Goal: Task Accomplishment & Management: Complete application form

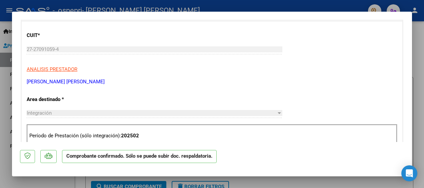
scroll to position [173, 0]
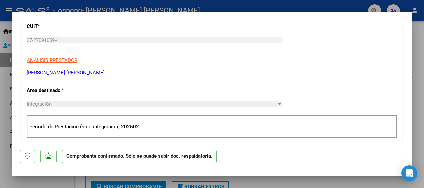
click at [417, 103] on div at bounding box center [212, 94] width 424 height 188
type input "$ 0,00"
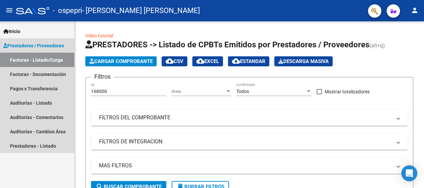
click at [44, 45] on span "Prestadores / Proveedores" at bounding box center [33, 45] width 61 height 7
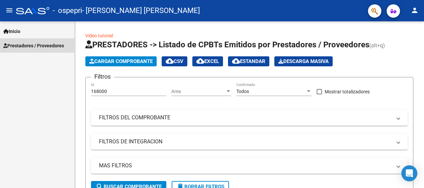
click at [44, 45] on span "Prestadores / Proveedores" at bounding box center [33, 45] width 61 height 7
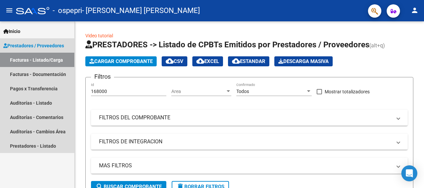
click at [45, 58] on link "Facturas - Listado/Carga" at bounding box center [37, 60] width 74 height 14
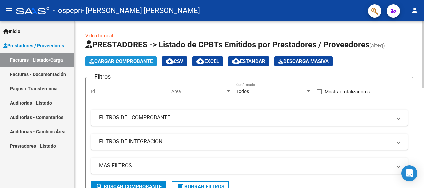
click at [126, 62] on span "Cargar Comprobante" at bounding box center [120, 61] width 63 height 6
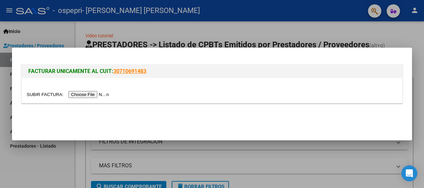
click at [91, 97] on input "file" at bounding box center [69, 94] width 84 height 7
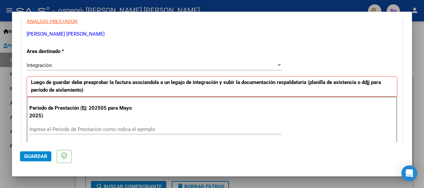
scroll to position [133, 0]
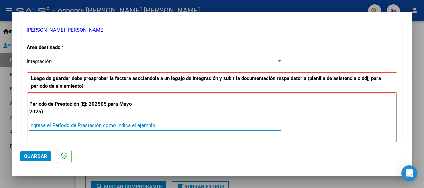
click at [123, 127] on input "Ingrese el Período de Prestación como indica el ejemplo" at bounding box center [155, 125] width 252 height 6
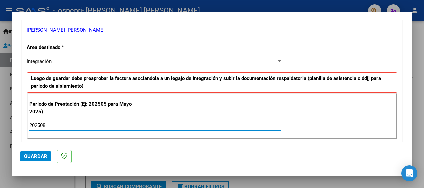
type input "202508"
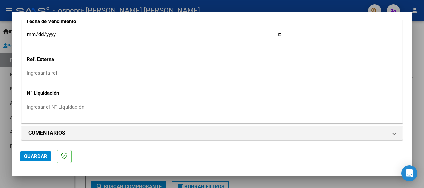
scroll to position [483, 0]
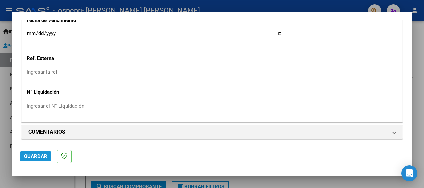
click at [35, 156] on span "Guardar" at bounding box center [35, 156] width 23 height 6
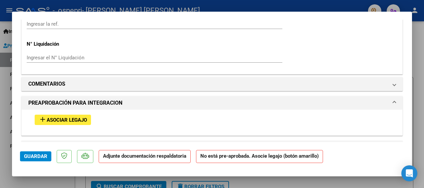
scroll to position [533, 0]
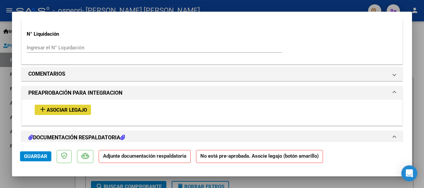
click at [56, 107] on span "Asociar Legajo" at bounding box center [67, 110] width 40 height 6
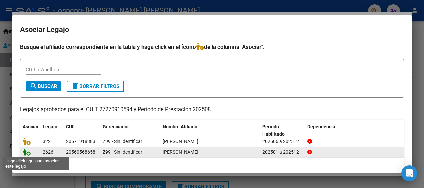
click at [25, 152] on icon at bounding box center [27, 151] width 8 height 7
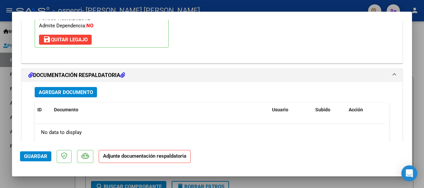
scroll to position [697, 0]
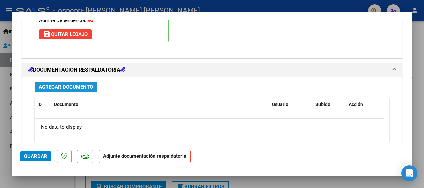
click at [80, 84] on span "Agregar Documento" at bounding box center [66, 87] width 54 height 6
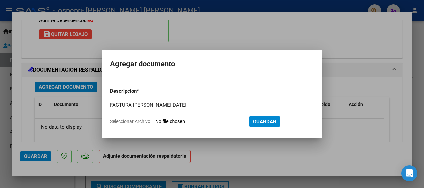
type input "FACTURA [PERSON_NAME][DATE]"
click at [132, 123] on span "Seleccionar Archivo" at bounding box center [130, 121] width 40 height 5
click at [155, 123] on input "Seleccionar Archivo" at bounding box center [199, 122] width 88 height 6
type input "C:\fakepath\27270910594_011_00001_00000723.pdf"
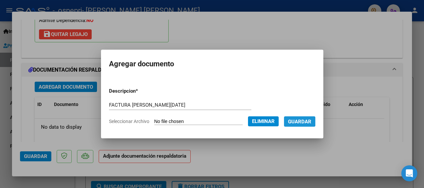
click at [296, 121] on span "Guardar" at bounding box center [299, 122] width 23 height 6
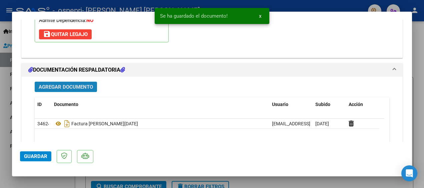
click at [82, 84] on span "Agregar Documento" at bounding box center [66, 87] width 54 height 6
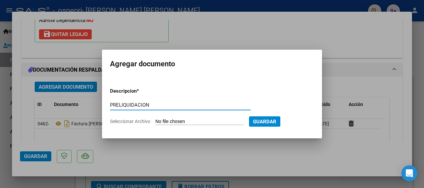
type input "PRELIQUIDACION"
click at [129, 120] on span "Seleccionar Archivo" at bounding box center [130, 121] width 40 height 5
click at [155, 120] on input "Seleccionar Archivo" at bounding box center [199, 122] width 88 height 6
type input "C:\fakepath\Preliquidacion [PERSON_NAME][DATE].pdf"
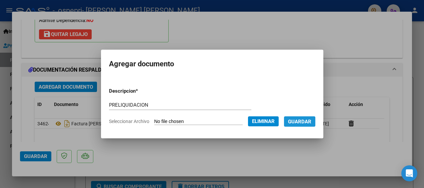
click at [310, 121] on span "Guardar" at bounding box center [299, 122] width 23 height 6
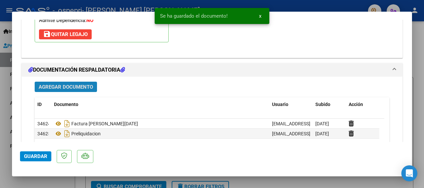
click at [80, 86] on span "Agregar Documento" at bounding box center [66, 87] width 54 height 6
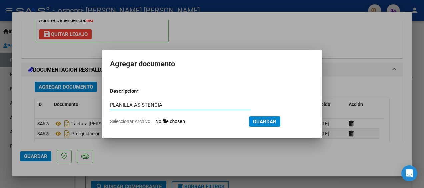
type input "PLANILLA ASISTENCIA"
click at [129, 121] on span "Seleccionar Archivo" at bounding box center [130, 121] width 40 height 5
click at [155, 121] on input "Seleccionar Archivo" at bounding box center [199, 122] width 88 height 6
type input "C:\fakepath\1000075858.jpg"
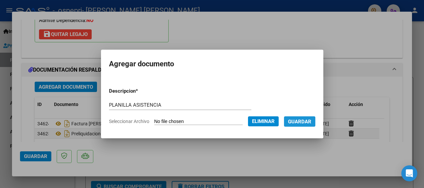
click at [306, 121] on span "Guardar" at bounding box center [299, 122] width 23 height 6
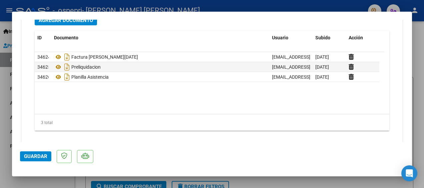
scroll to position [771, 0]
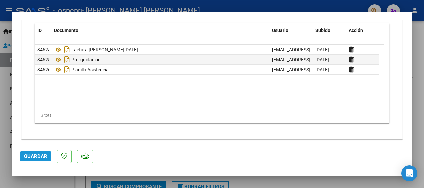
click at [45, 155] on span "Guardar" at bounding box center [35, 156] width 23 height 6
click at [419, 92] on div at bounding box center [212, 94] width 424 height 188
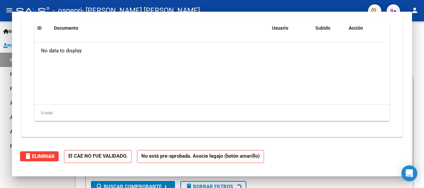
scroll to position [0, 0]
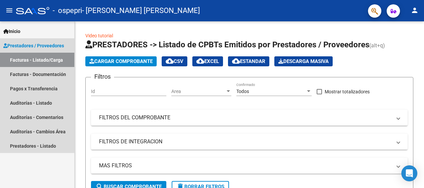
click at [34, 63] on link "Facturas - Listado/Carga" at bounding box center [37, 60] width 74 height 14
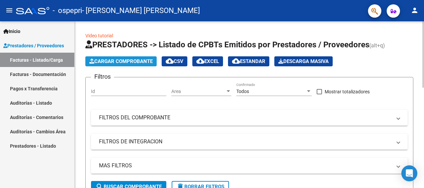
click at [123, 60] on span "Cargar Comprobante" at bounding box center [120, 61] width 63 height 6
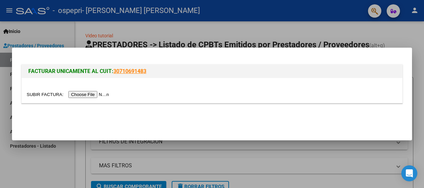
click at [84, 96] on input "file" at bounding box center [69, 94] width 84 height 7
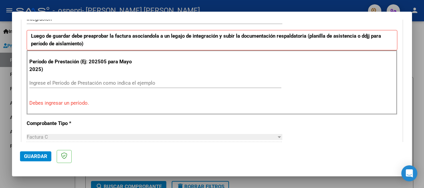
scroll to position [163, 0]
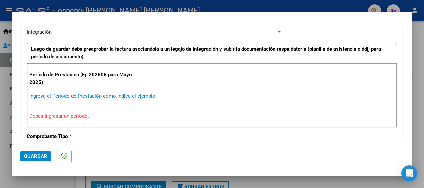
click at [80, 94] on input "Ingrese el Período de Prestación como indica el ejemplo" at bounding box center [155, 96] width 252 height 6
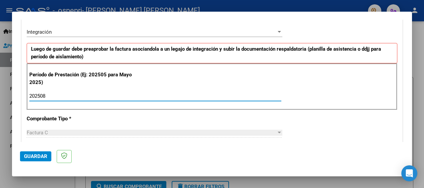
type input "202508"
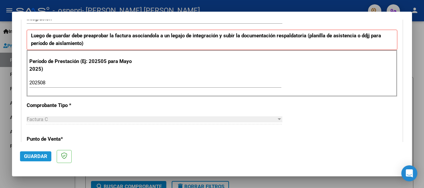
click at [47, 157] on button "Guardar" at bounding box center [35, 156] width 31 height 10
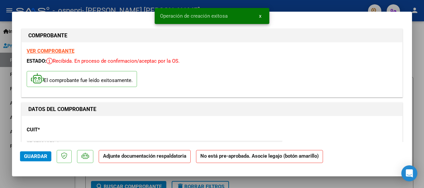
click at [158, 130] on div "CUIT * 27-27091059-4 Ingresar CUIT ANALISIS PRESTADOR [PERSON_NAME] [PERSON_NAM…" at bounding box center [212, 150] width 371 height 59
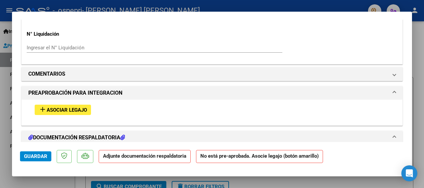
scroll to position [547, 0]
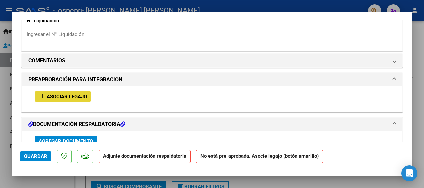
click at [73, 97] on span "Asociar Legajo" at bounding box center [67, 97] width 40 height 6
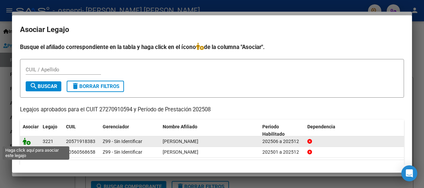
click at [28, 143] on icon at bounding box center [27, 141] width 8 height 7
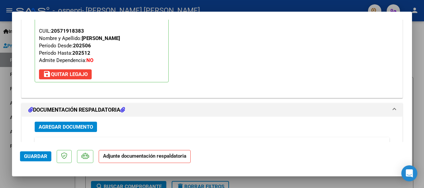
scroll to position [671, 0]
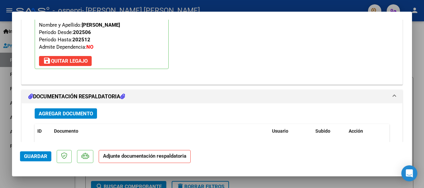
click at [93, 93] on h1 "DOCUMENTACIÓN RESPALDATORIA" at bounding box center [76, 97] width 97 height 8
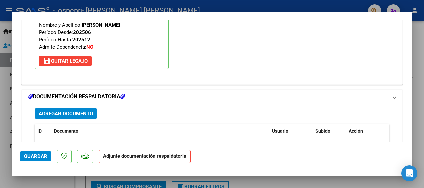
scroll to position [635, 0]
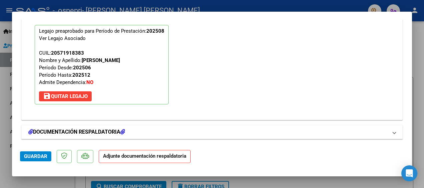
click at [96, 129] on h1 "DOCUMENTACIÓN RESPALDATORIA" at bounding box center [76, 132] width 97 height 8
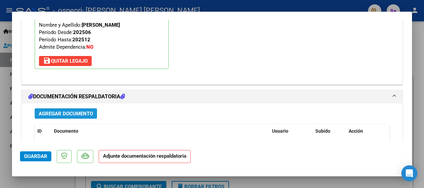
click at [72, 114] on span "Agregar Documento" at bounding box center [66, 114] width 54 height 6
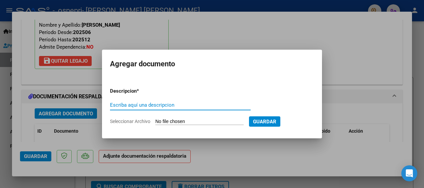
click at [134, 104] on input "Escriba aquí una descripcion" at bounding box center [180, 105] width 141 height 6
type input "FACTURA [PERSON_NAME][DATE]"
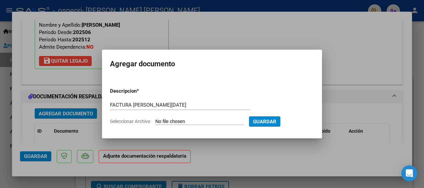
click at [127, 119] on span "Seleccionar Archivo" at bounding box center [130, 121] width 40 height 5
click at [155, 119] on input "Seleccionar Archivo" at bounding box center [199, 122] width 88 height 6
type input "C:\fakepath\27270910594_011_00001_00000724.pdf"
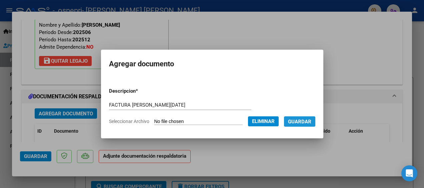
click at [300, 122] on span "Guardar" at bounding box center [299, 122] width 23 height 6
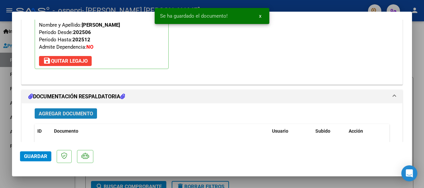
click at [83, 112] on span "Agregar Documento" at bounding box center [66, 114] width 54 height 6
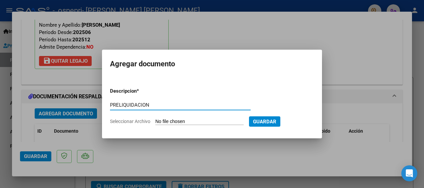
type input "PRELIQUIDACION"
click at [130, 123] on span "Seleccionar Archivo" at bounding box center [130, 121] width 40 height 5
click at [155, 123] on input "Seleccionar Archivo" at bounding box center [199, 122] width 88 height 6
type input "C:\fakepath\Preliquidacion [PERSON_NAME][DATE].pdf"
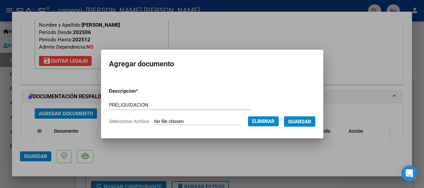
click at [298, 121] on span "Guardar" at bounding box center [299, 122] width 23 height 6
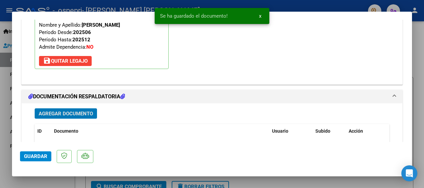
click at [75, 112] on span "Agregar Documento" at bounding box center [66, 114] width 54 height 6
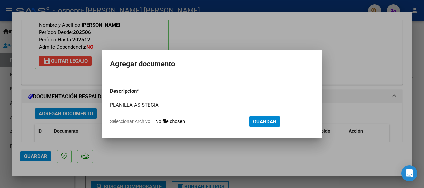
type input "PLANILLA ASISTECIA"
click at [127, 123] on span "Seleccionar Archivo" at bounding box center [130, 121] width 40 height 5
click at [155, 123] on input "Seleccionar Archivo" at bounding box center [199, 122] width 88 height 6
type input "C:\fakepath\1000075859.jpg"
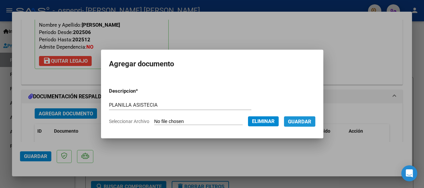
click at [303, 122] on span "Guardar" at bounding box center [299, 122] width 23 height 6
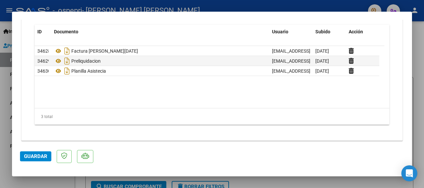
scroll to position [771, 0]
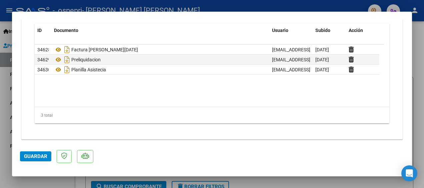
click at [40, 158] on span "Guardar" at bounding box center [35, 156] width 23 height 6
